Goal: Check status

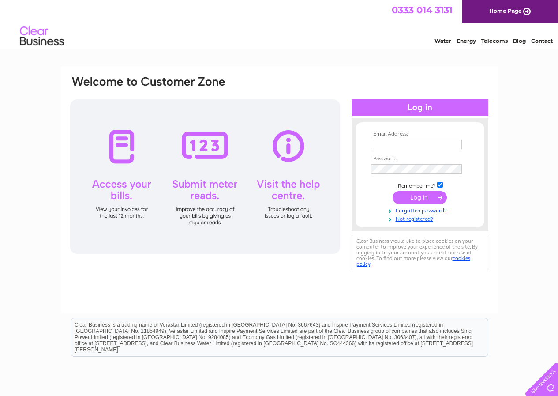
type input "germanmotors@europe.com"
click at [412, 196] on input "submit" at bounding box center [420, 197] width 54 height 12
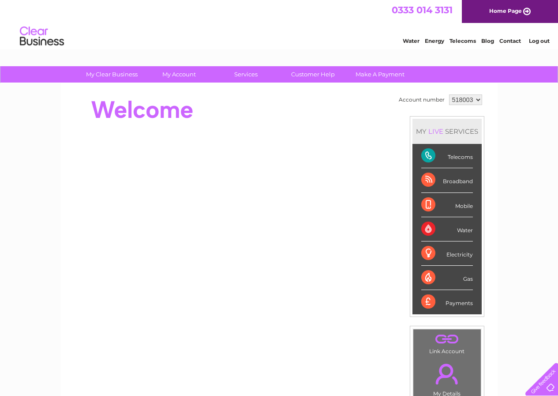
click at [479, 100] on select "518003" at bounding box center [465, 99] width 33 height 11
click at [504, 96] on div "My Clear Business Login Details My Details My Preferences Link Account My Accou…" at bounding box center [279, 314] width 558 height 496
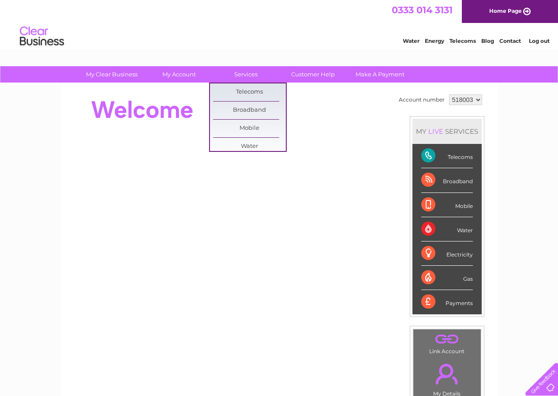
click at [314, 91] on div "Account number 518003 MY LIVE SERVICES Telecoms Broadband Mobile Water Electric…" at bounding box center [279, 247] width 437 height 328
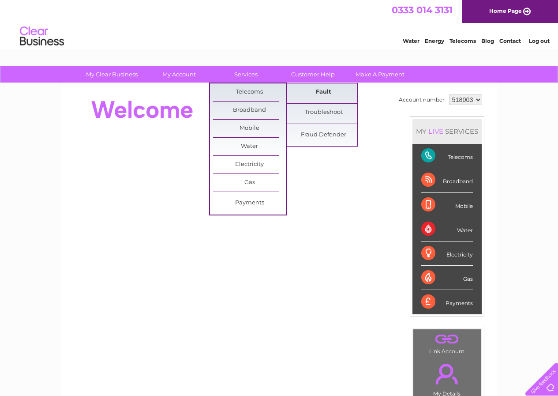
click at [324, 94] on link "Fault" at bounding box center [323, 92] width 73 height 18
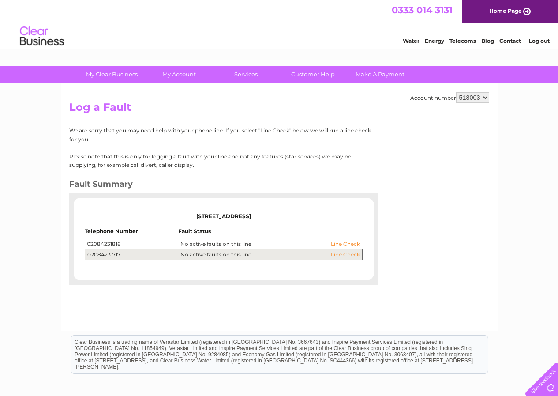
click at [348, 244] on link "Line Check" at bounding box center [345, 244] width 29 height 6
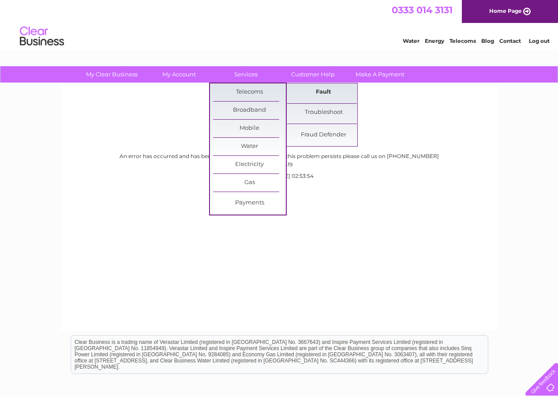
click at [315, 92] on link "Fault" at bounding box center [323, 92] width 73 height 18
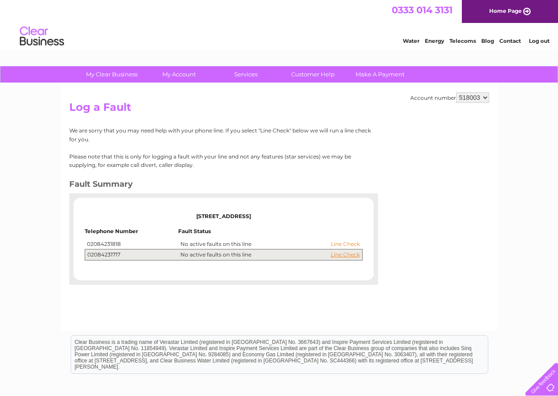
click at [341, 244] on link "Line Check" at bounding box center [345, 244] width 29 height 6
